Goal: Information Seeking & Learning: Understand process/instructions

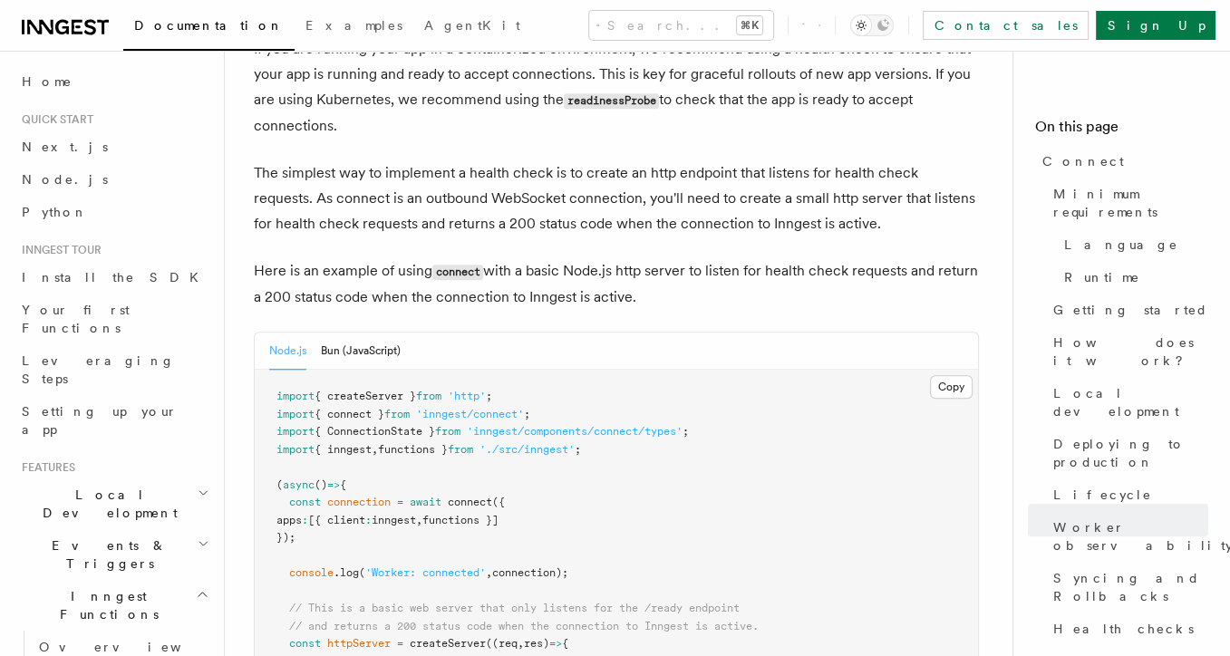
scroll to position [7572, 0]
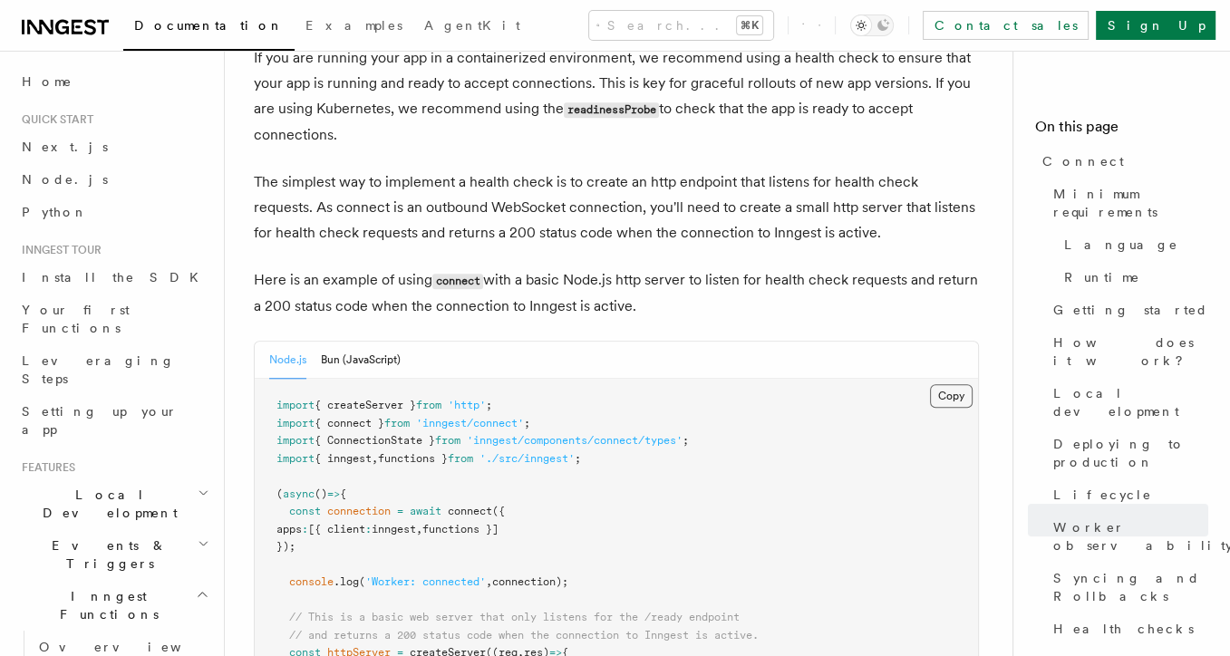
click at [944, 384] on button "Copy Copied" at bounding box center [951, 396] width 43 height 24
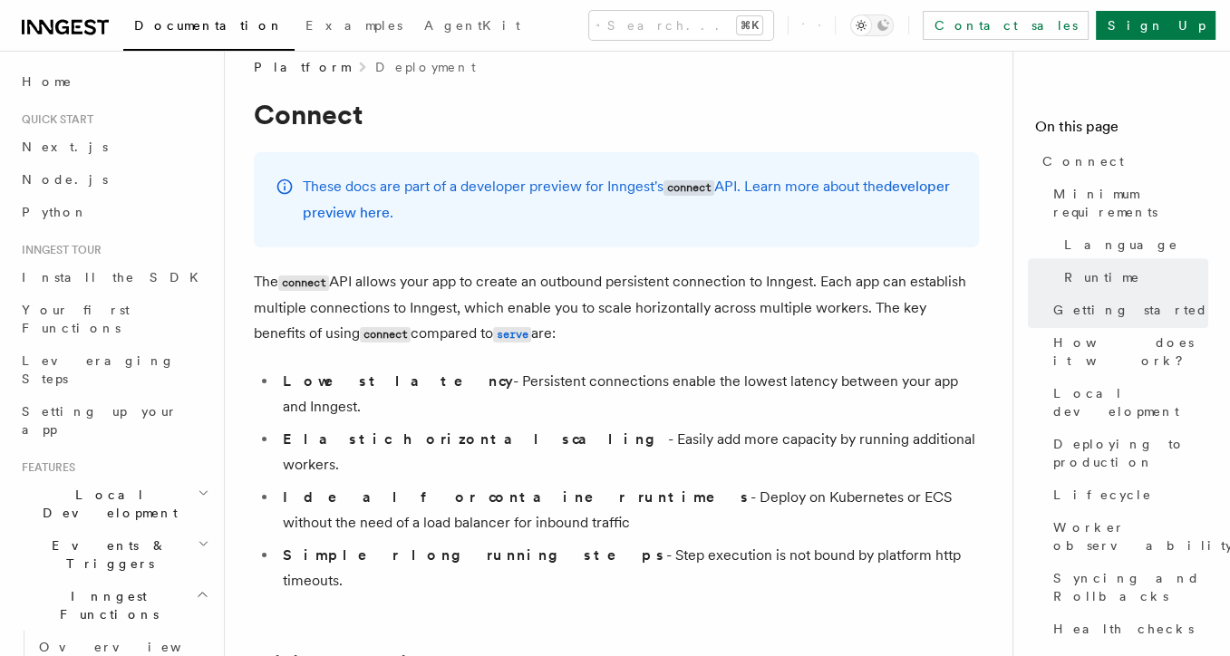
scroll to position [0, 0]
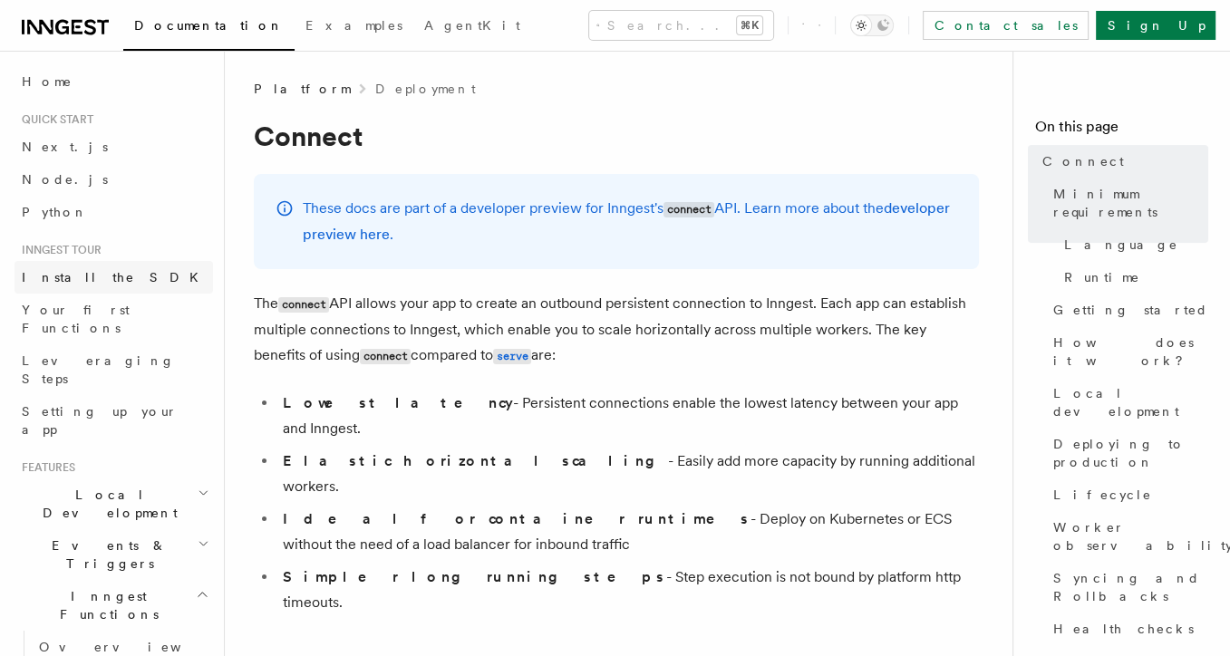
click at [60, 281] on span "Install the SDK" at bounding box center [116, 277] width 188 height 14
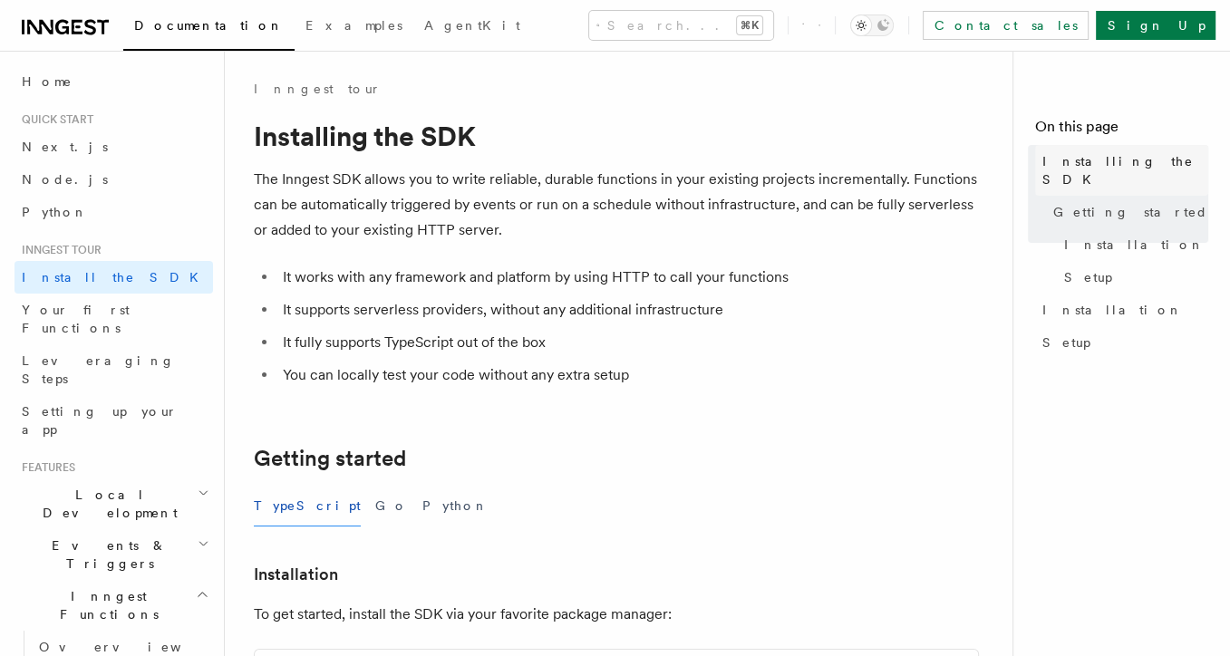
click at [1134, 168] on span "Installing the SDK" at bounding box center [1125, 170] width 166 height 36
click at [1095, 236] on span "Installation" at bounding box center [1134, 245] width 140 height 18
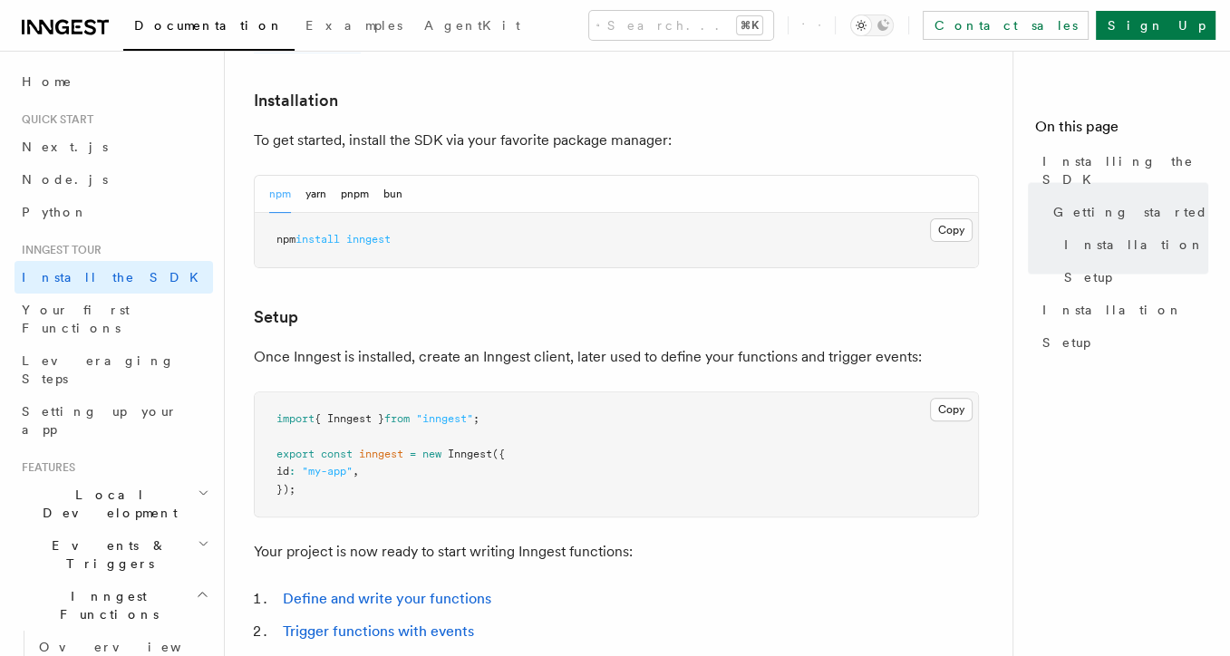
scroll to position [475, 0]
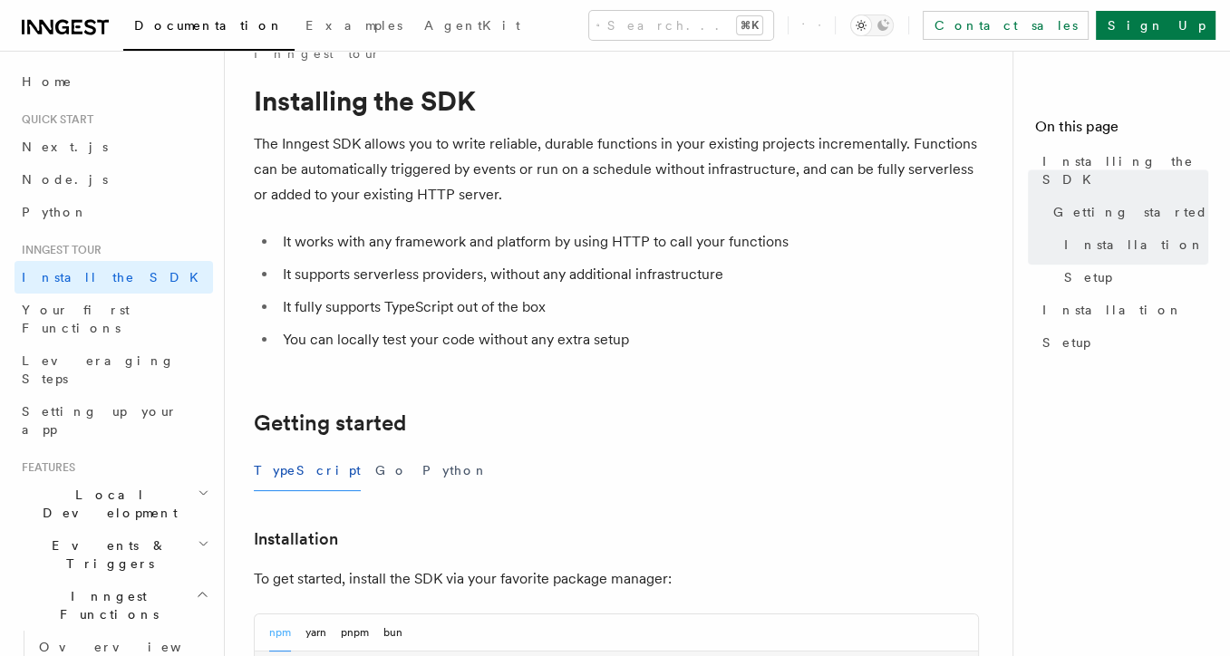
scroll to position [5, 0]
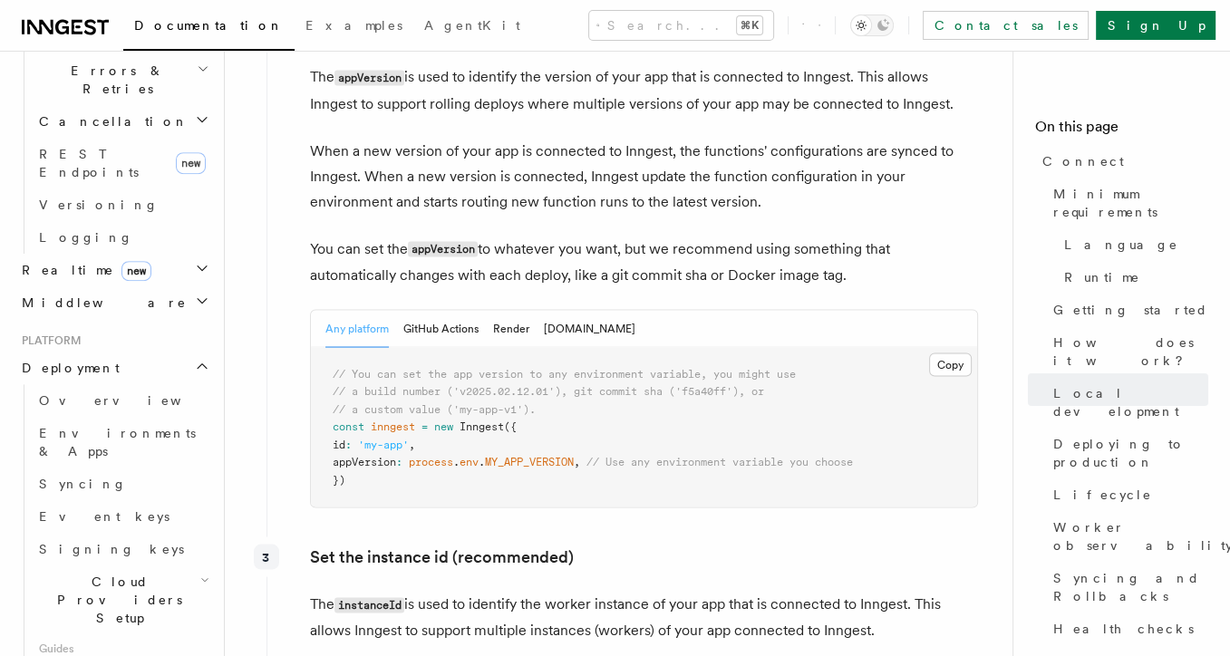
scroll to position [2970, 0]
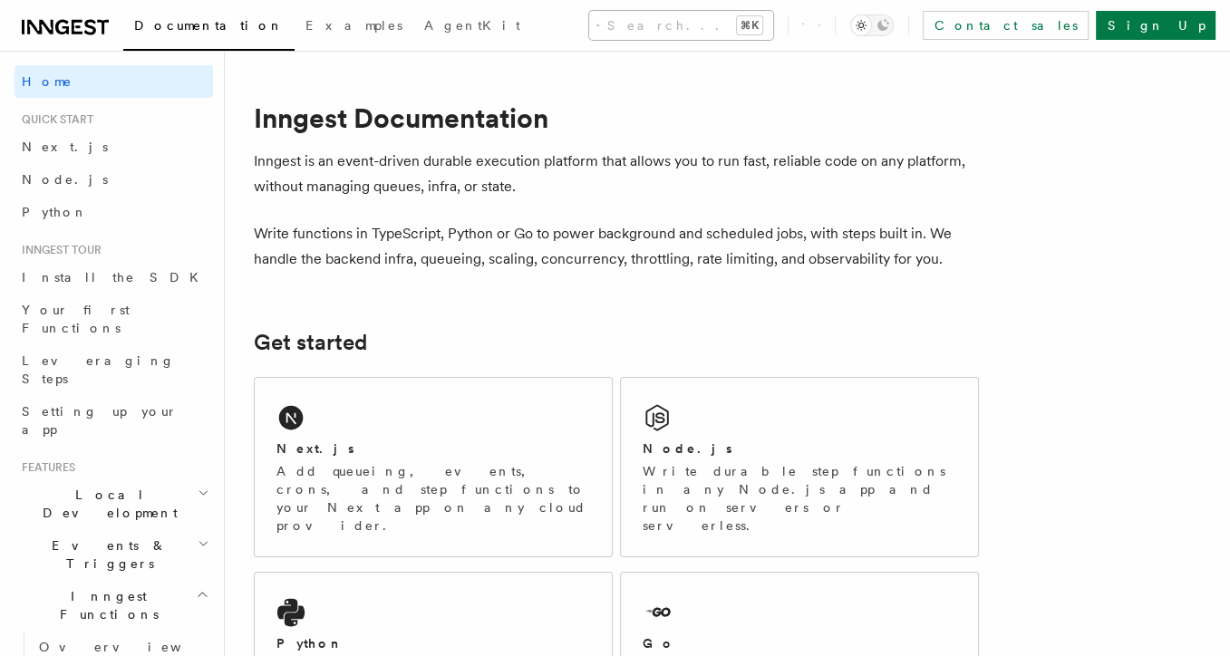
click at [602, 29] on button "Search... ⌘K" at bounding box center [681, 25] width 184 height 29
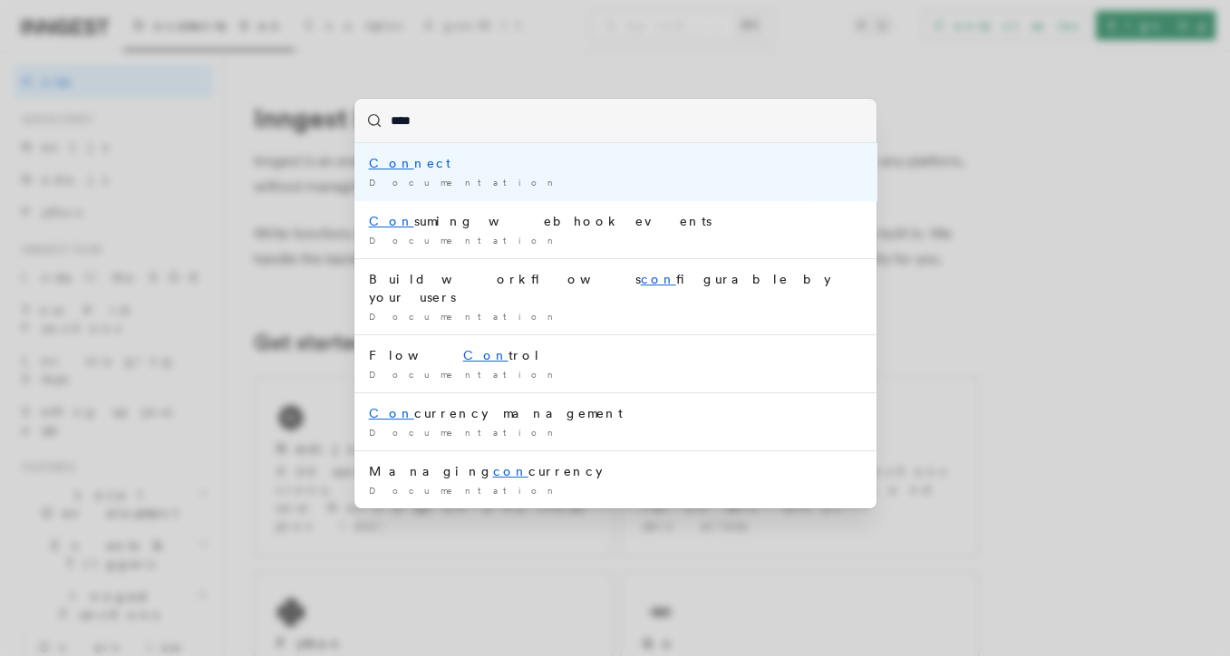
type input "*****"
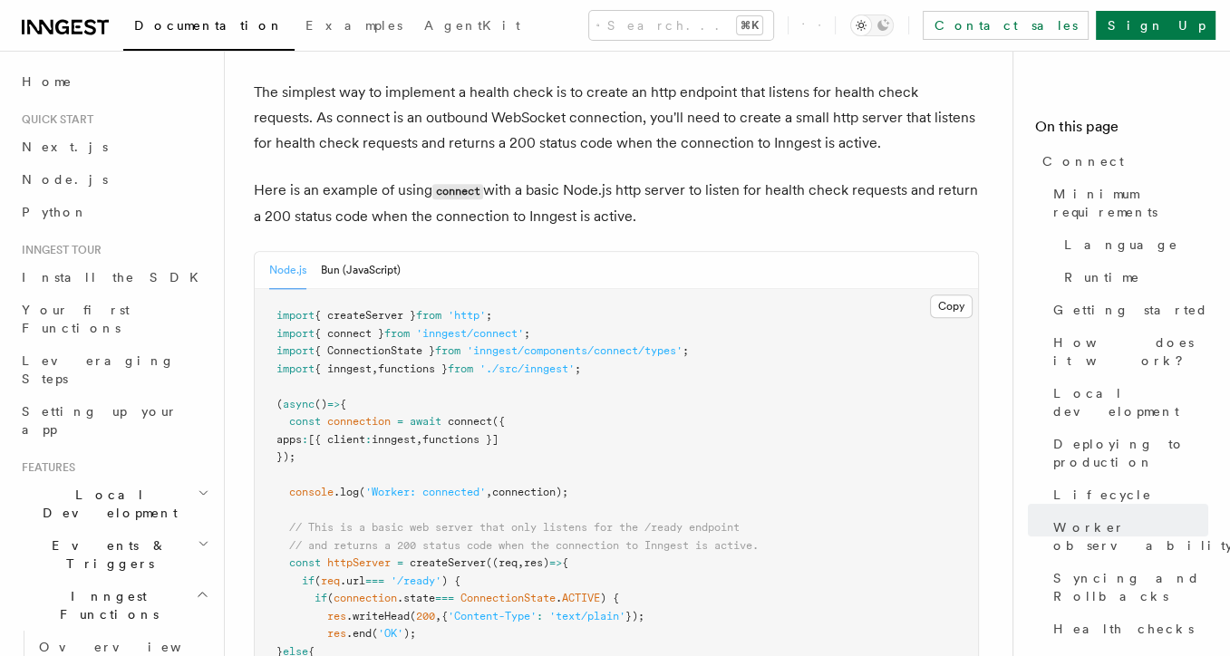
scroll to position [7655, 0]
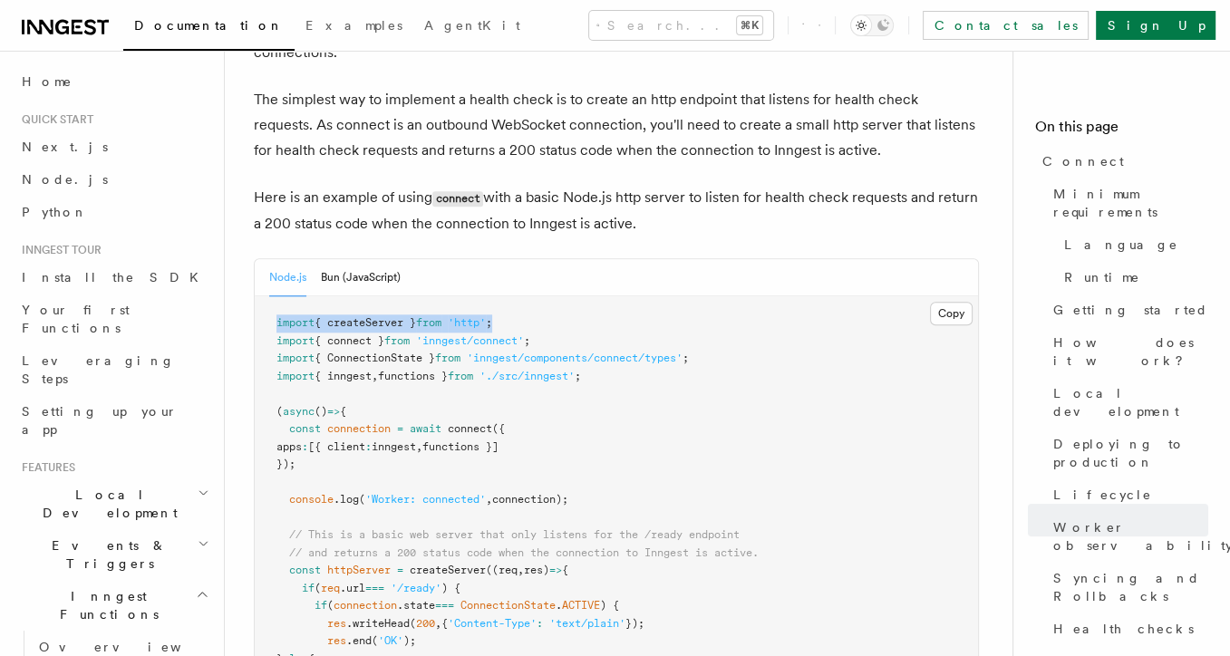
drag, startPoint x: 557, startPoint y: 206, endPoint x: 262, endPoint y: 201, distance: 295.4
copy span "import { createServer } from 'http' ;"
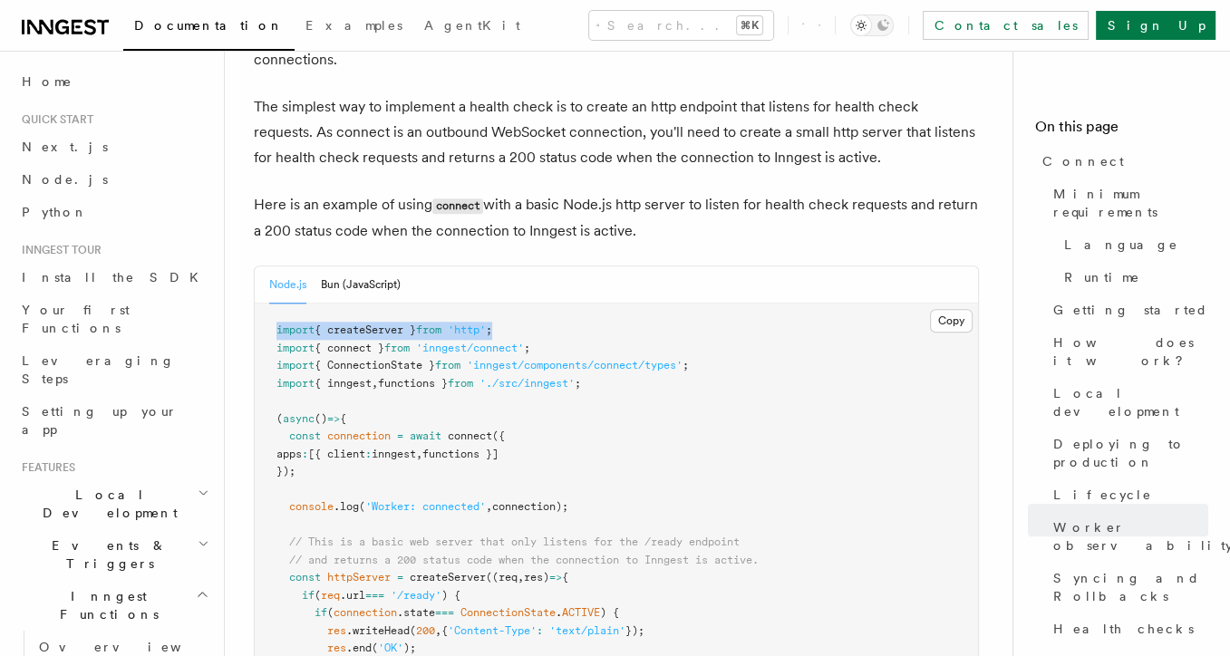
scroll to position [7648, 0]
click at [367, 265] on button "Bun (JavaScript)" at bounding box center [361, 283] width 80 height 37
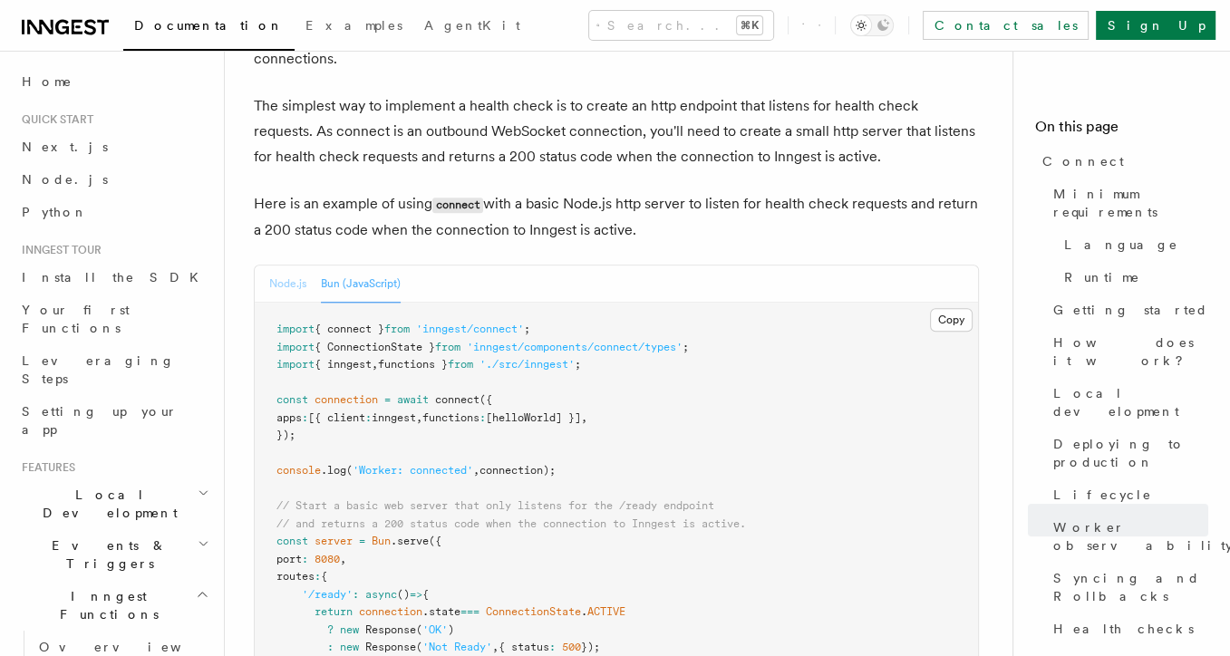
click at [284, 265] on button "Node.js" at bounding box center [287, 283] width 37 height 37
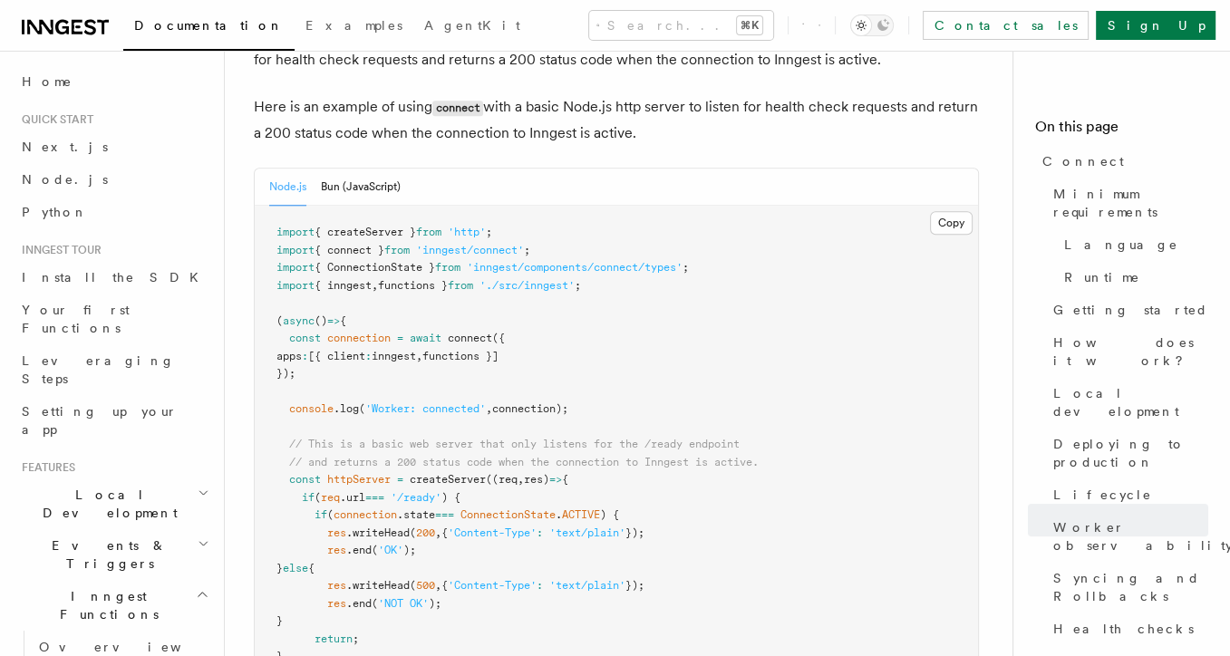
scroll to position [7735, 0]
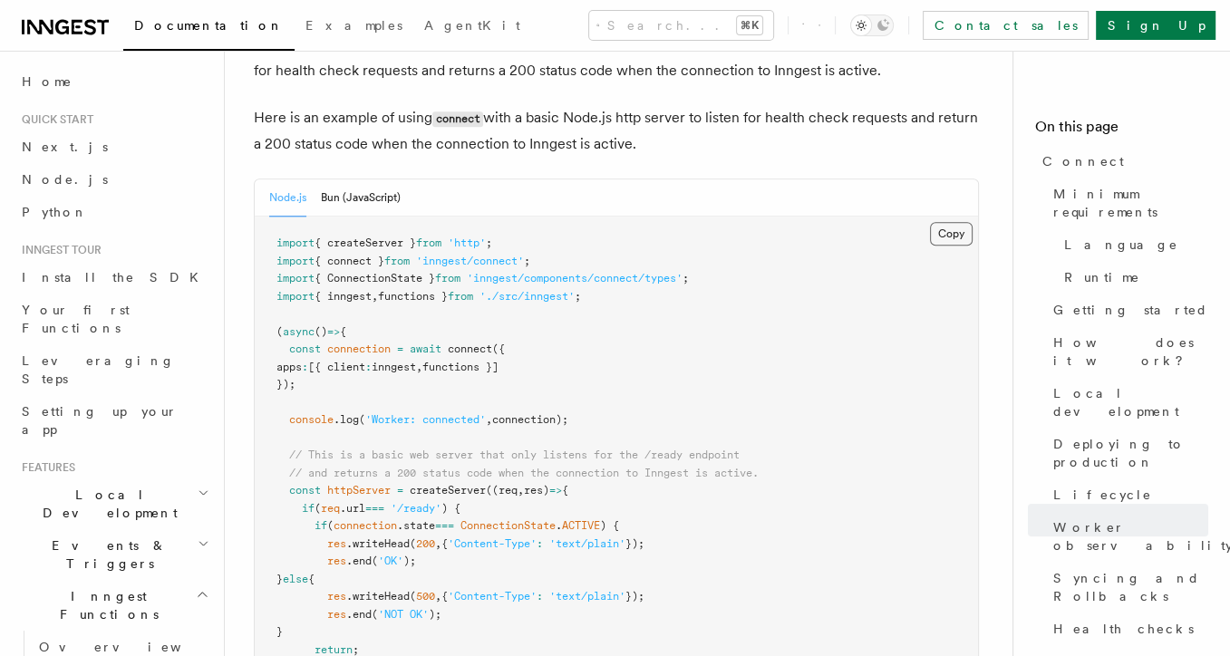
click at [947, 222] on button "Copy Copied" at bounding box center [951, 234] width 43 height 24
click at [507, 217] on pre "import { createServer } from 'http' ; import { connect } from 'inngest/connect'…" at bounding box center [616, 606] width 723 height 778
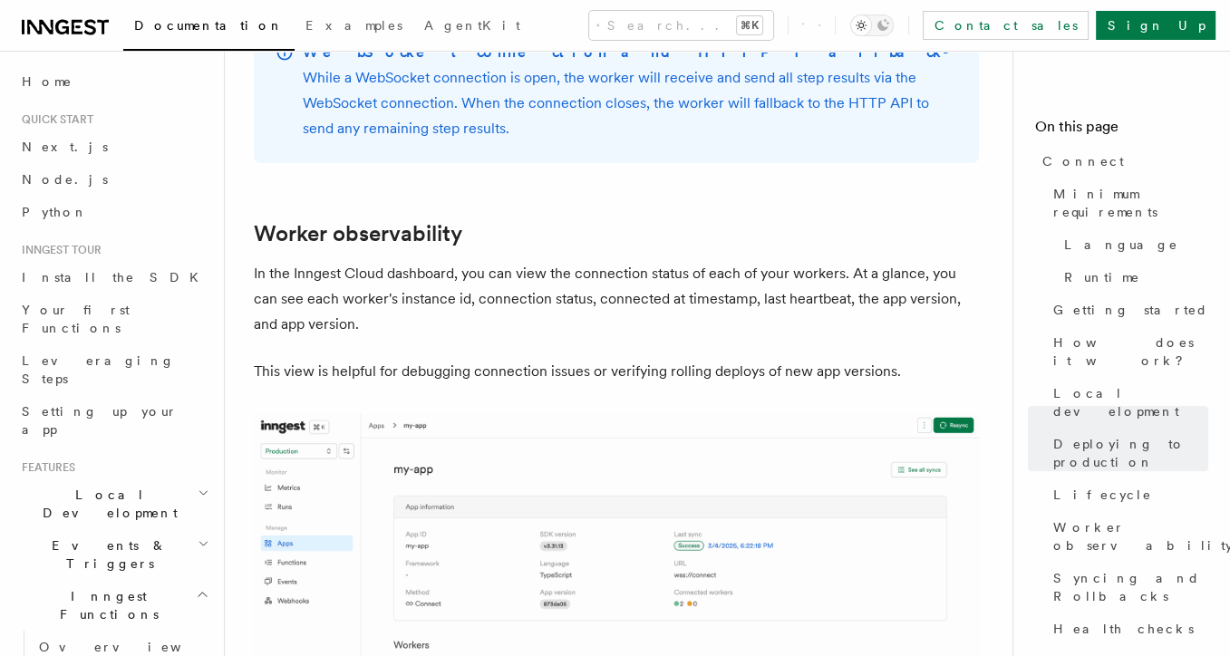
scroll to position [7633, 0]
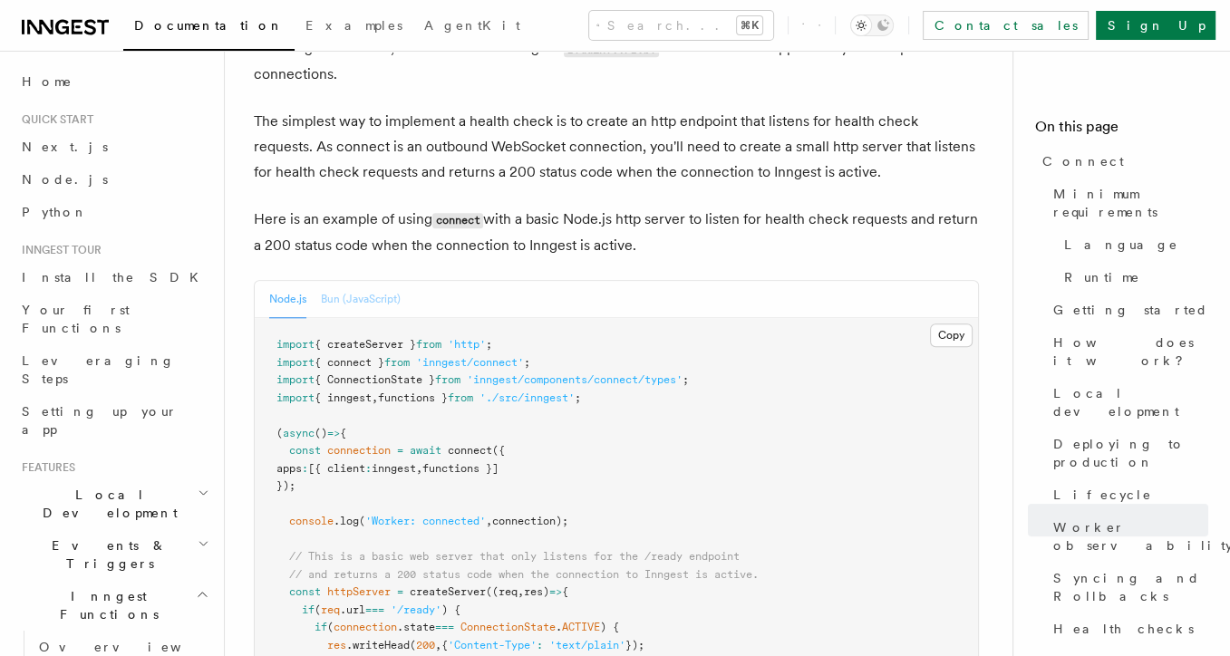
click at [386, 281] on button "Bun (JavaScript)" at bounding box center [361, 299] width 80 height 37
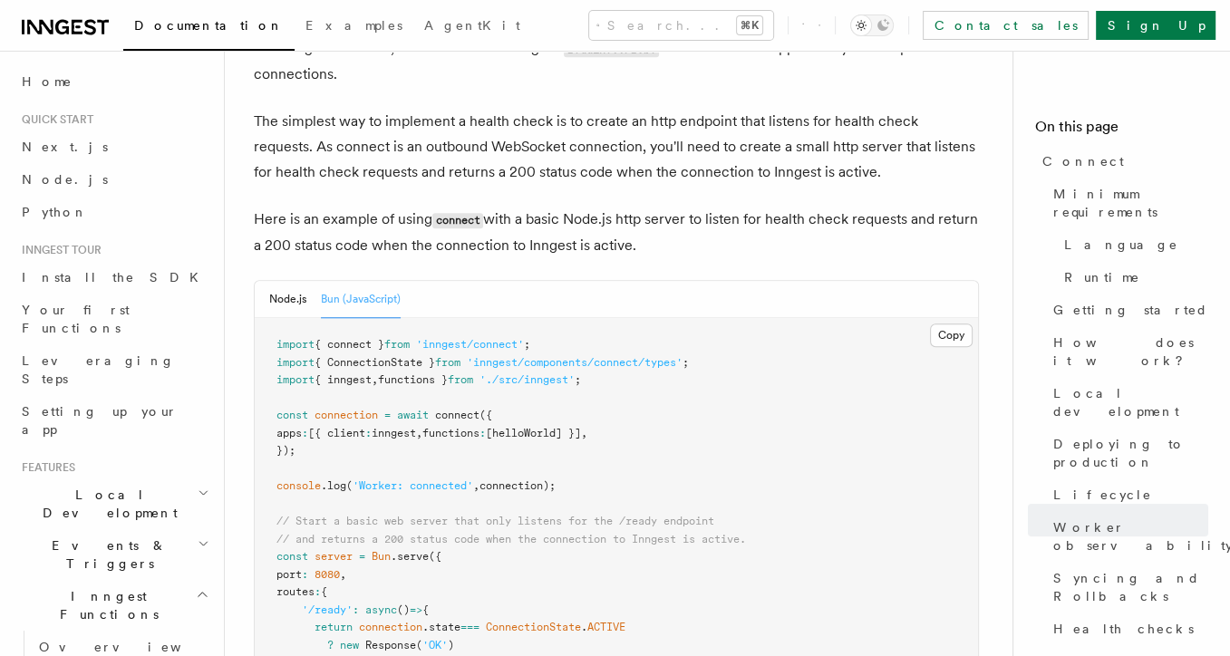
click at [255, 281] on div "Node.js Bun (JavaScript)" at bounding box center [616, 299] width 723 height 37
click at [277, 281] on button "Node.js" at bounding box center [287, 299] width 37 height 37
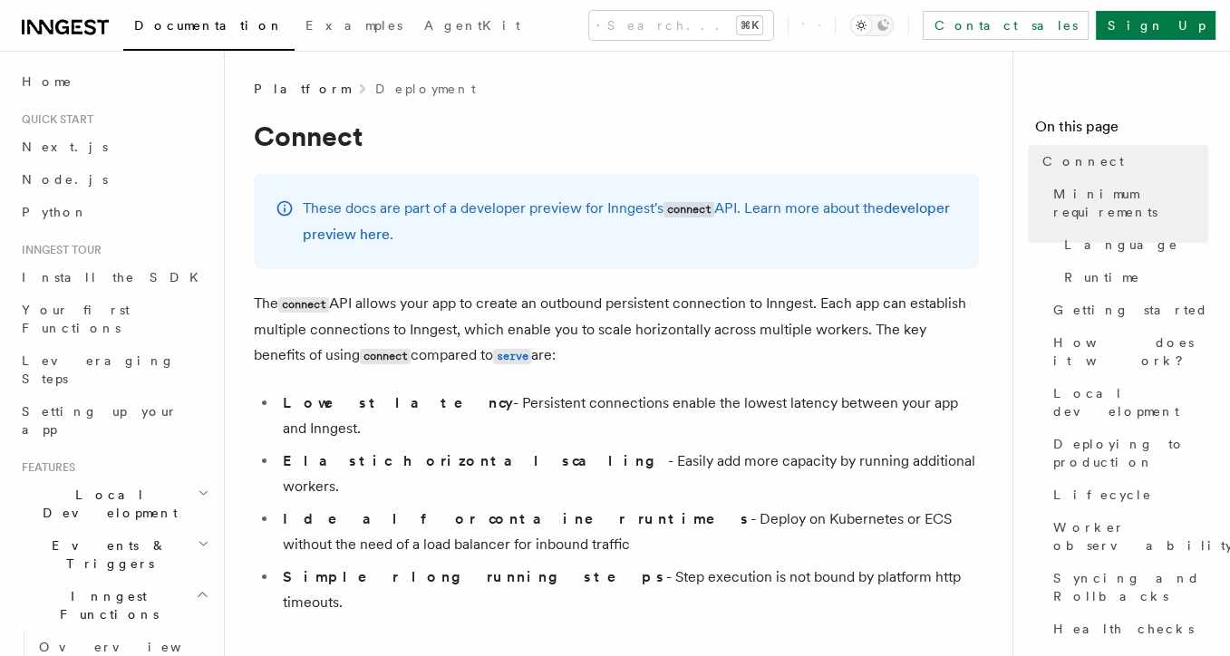
scroll to position [384, 0]
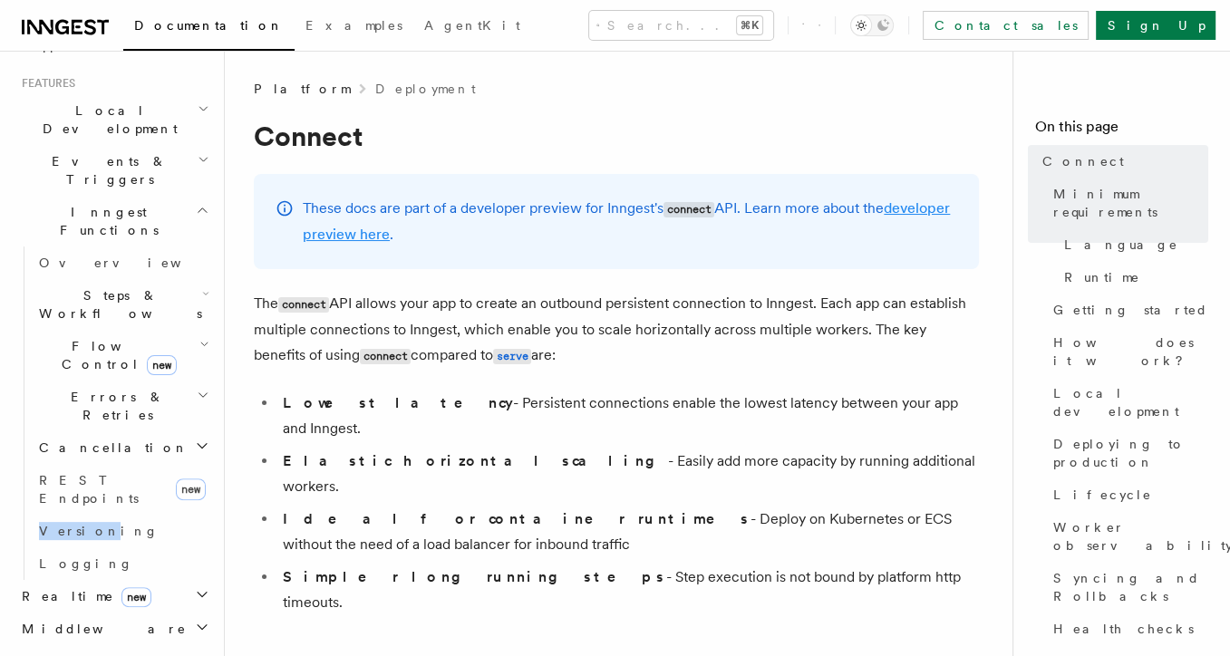
click at [428, 239] on link "developer preview here" at bounding box center [626, 220] width 647 height 43
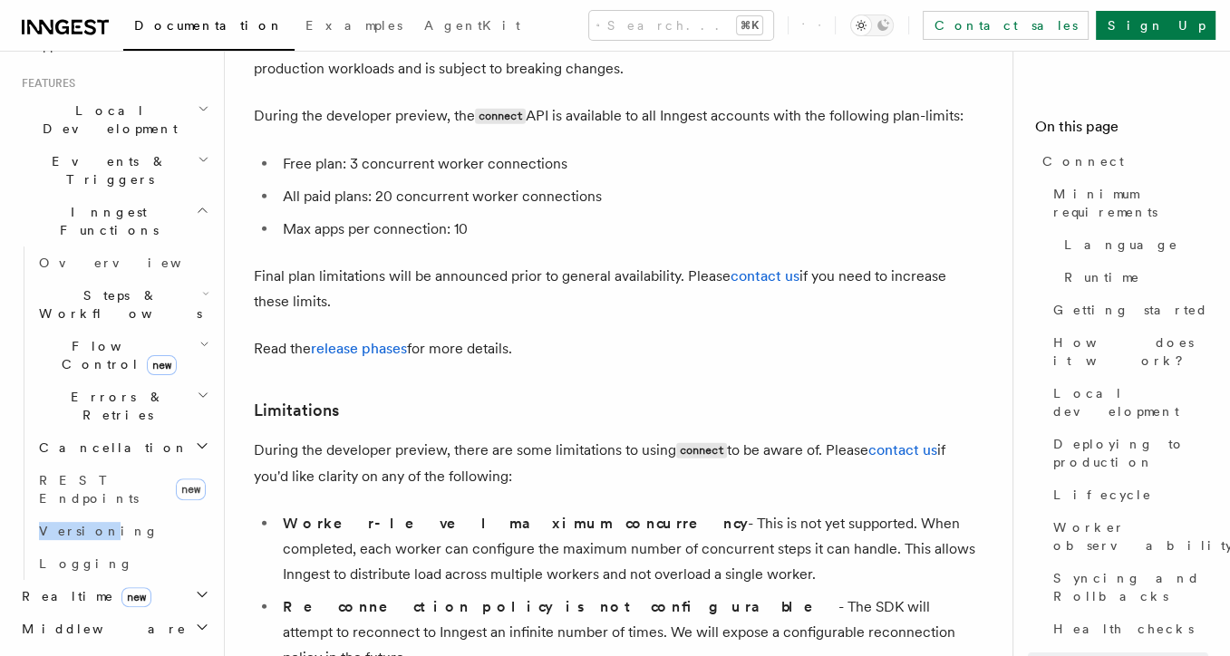
scroll to position [9972, 0]
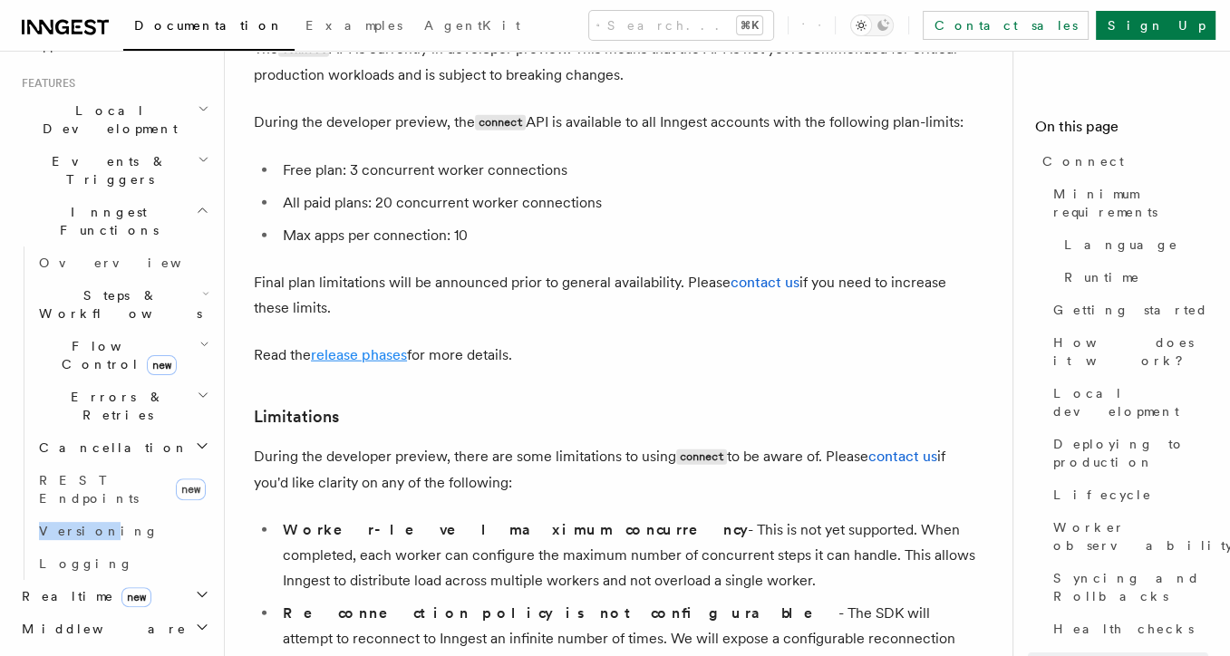
click at [385, 346] on link "release phases" at bounding box center [359, 354] width 96 height 17
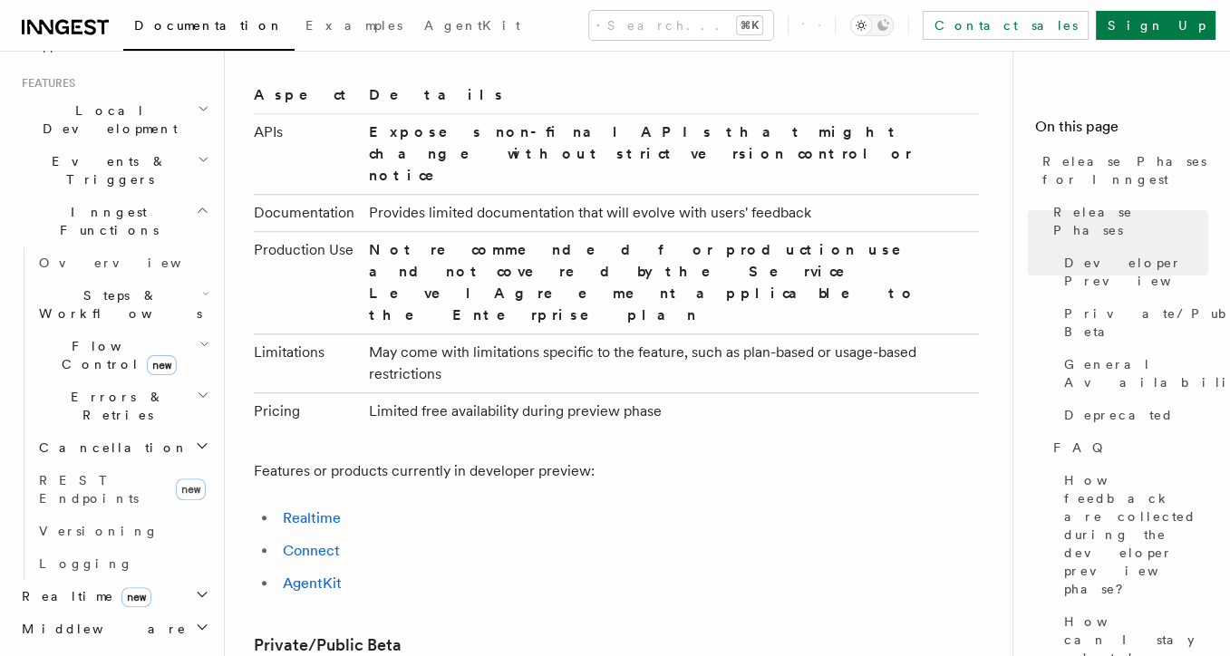
scroll to position [1308, 0]
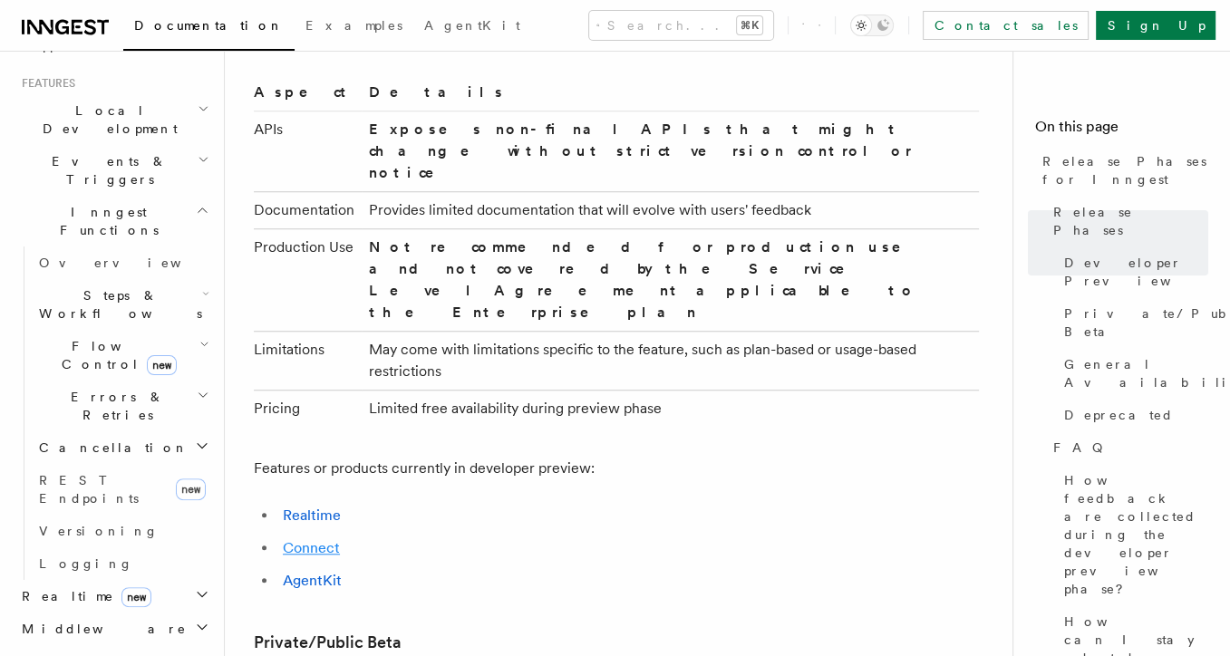
click at [317, 539] on link "Connect" at bounding box center [311, 547] width 57 height 17
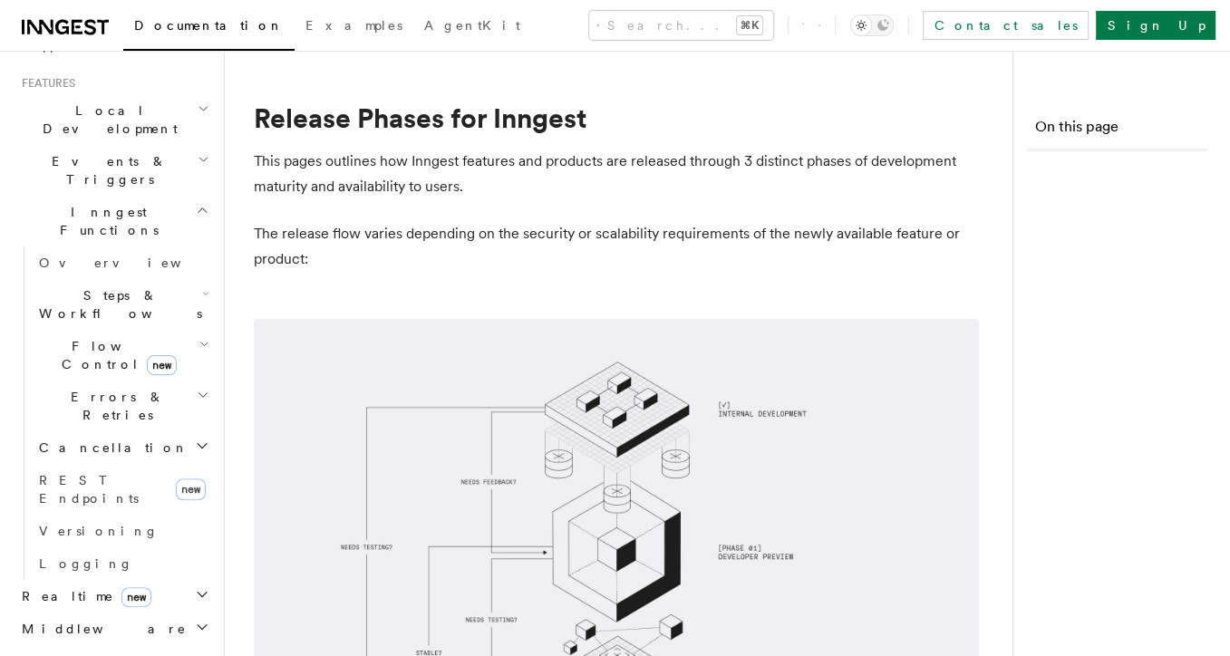
scroll to position [1308, 0]
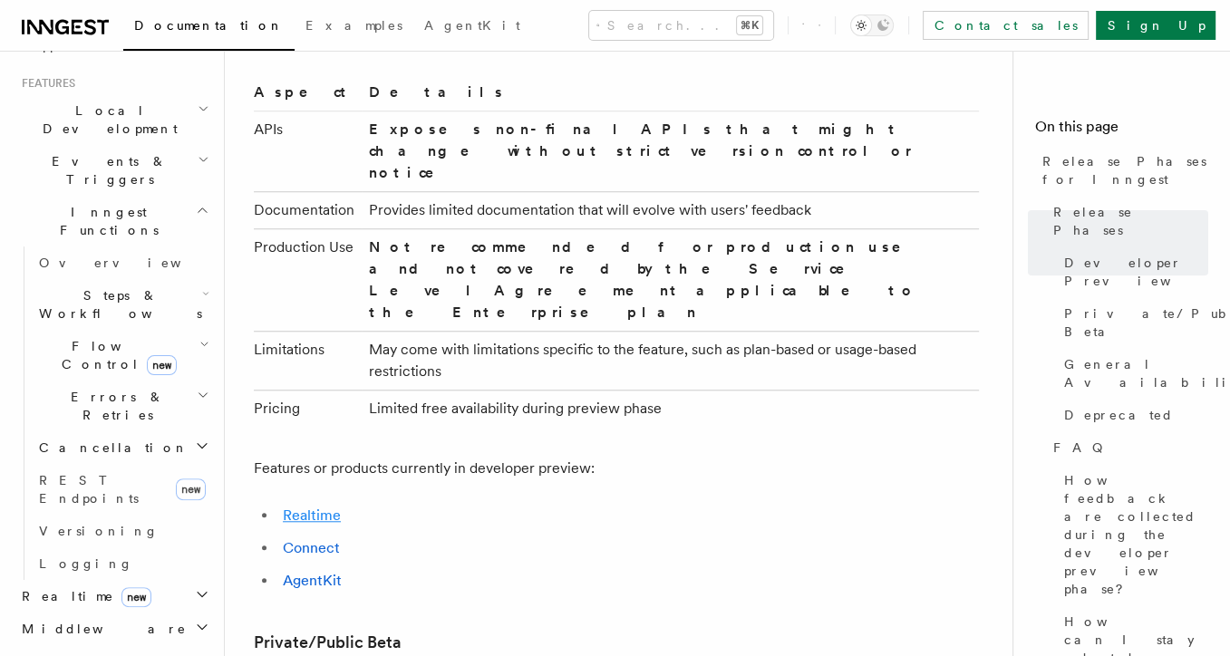
click at [311, 507] on link "Realtime" at bounding box center [312, 515] width 58 height 17
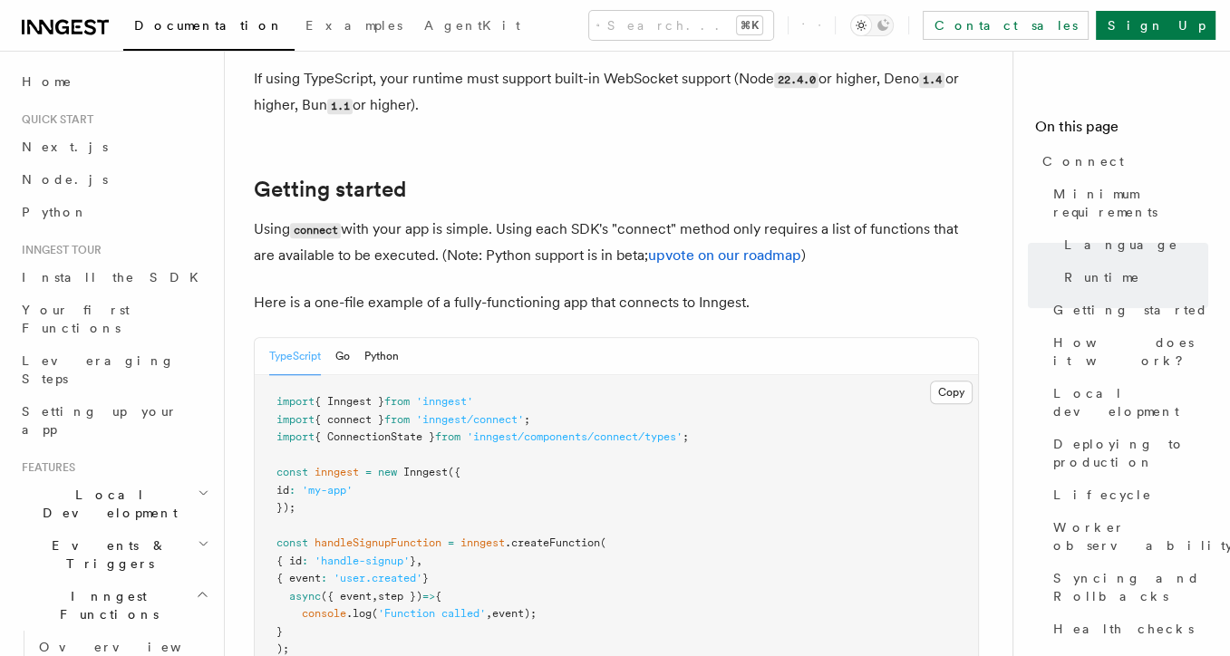
scroll to position [8340, 0]
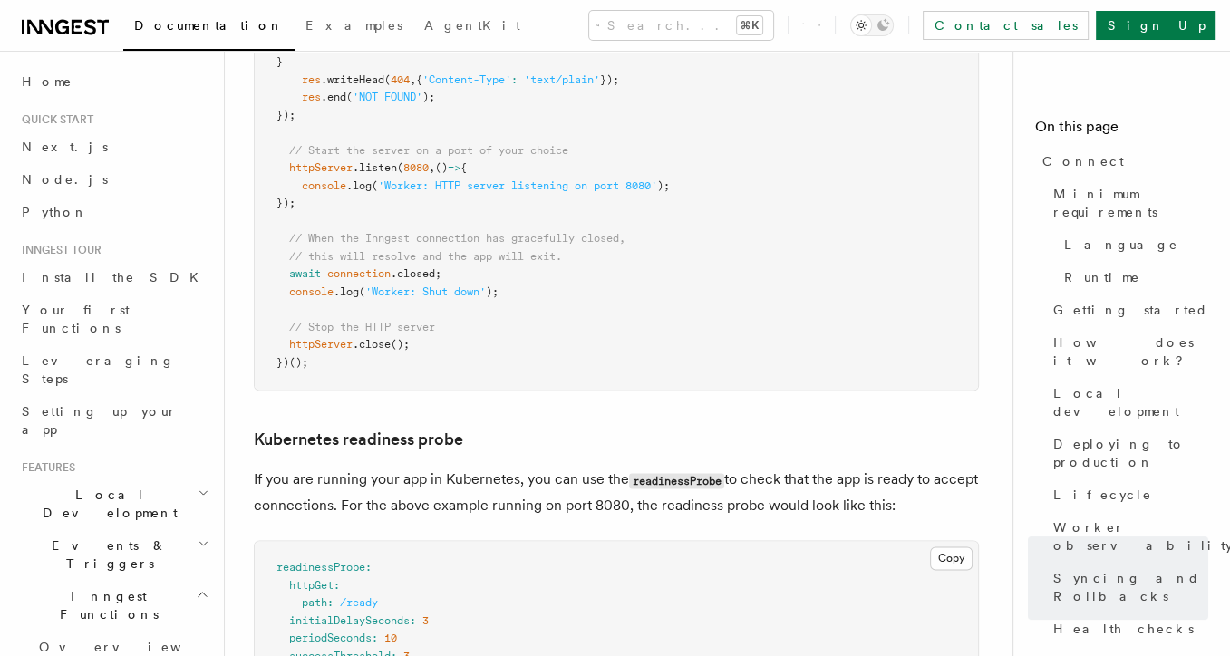
drag, startPoint x: 710, startPoint y: 331, endPoint x: 248, endPoint y: 289, distance: 464.0
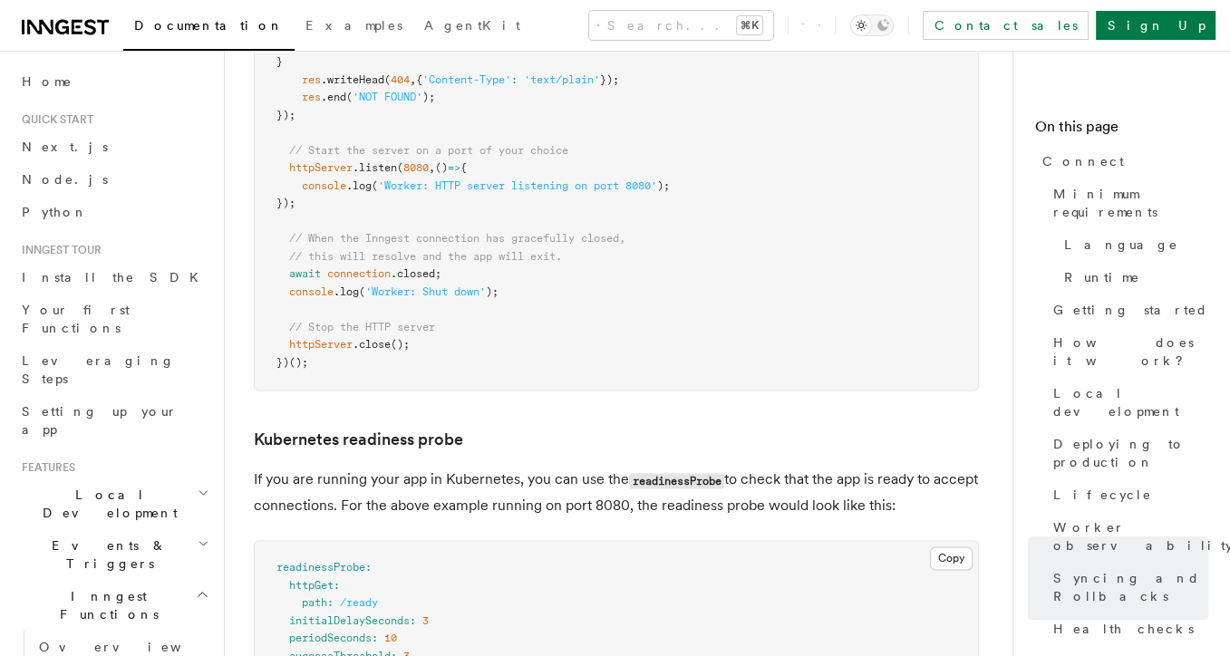
copy p "If you are self-hosting Inngest, you need to ensure that the Inngest WebSocket …"
